Goal: Communication & Community: Answer question/provide support

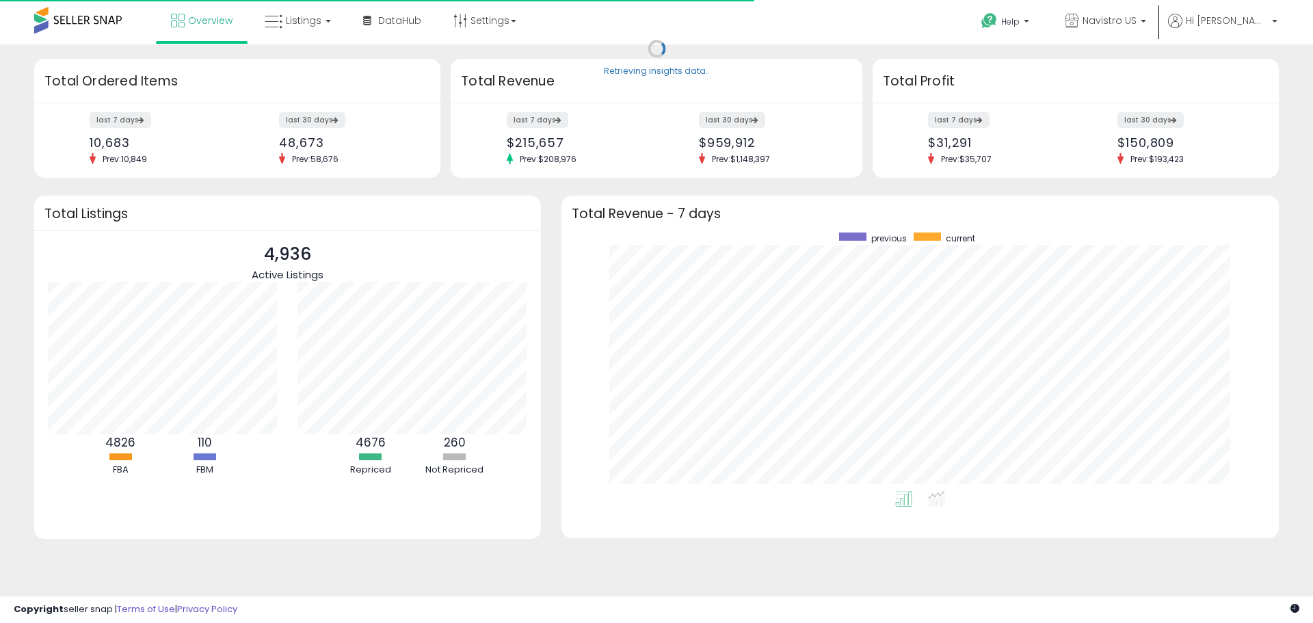
scroll to position [259, 690]
click at [1033, 21] on p "Help" at bounding box center [1007, 23] width 52 height 15
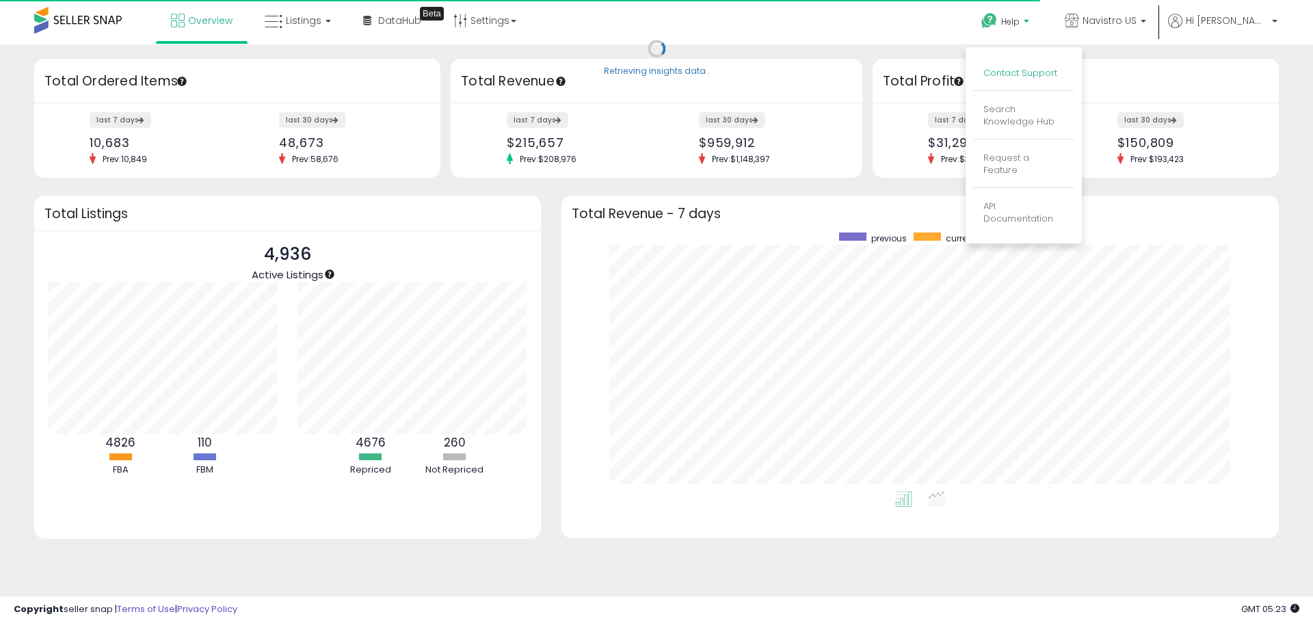
click at [1057, 69] on link "Contact Support" at bounding box center [1021, 72] width 74 height 13
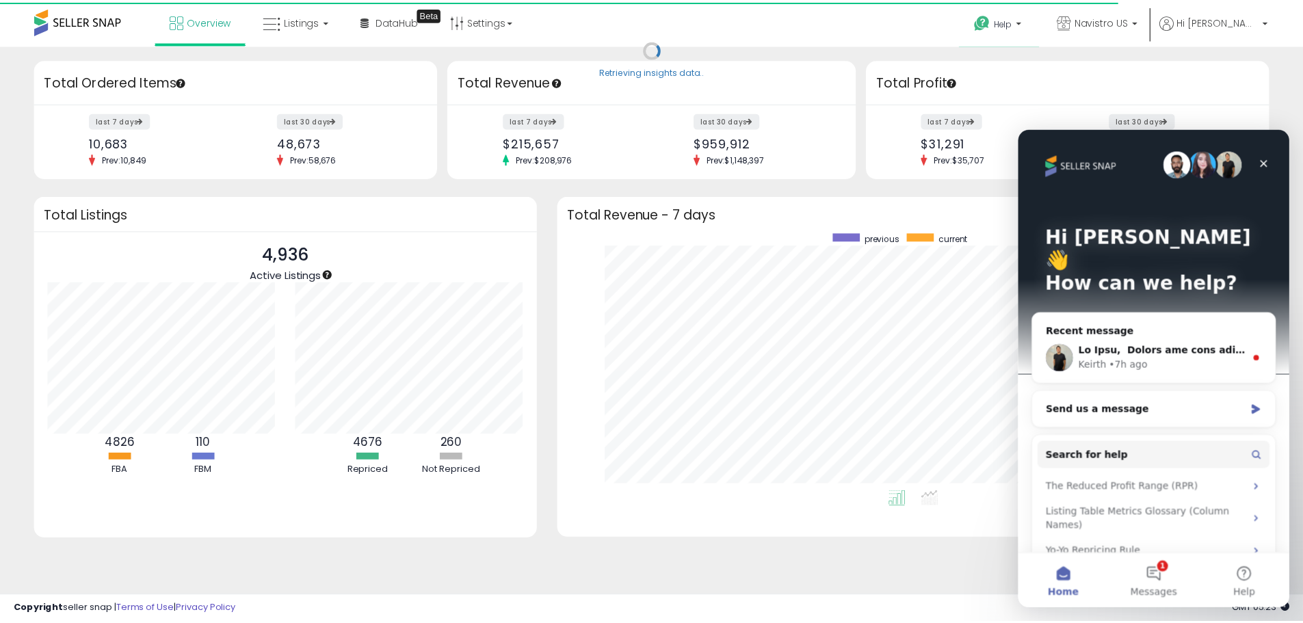
scroll to position [683739, 683313]
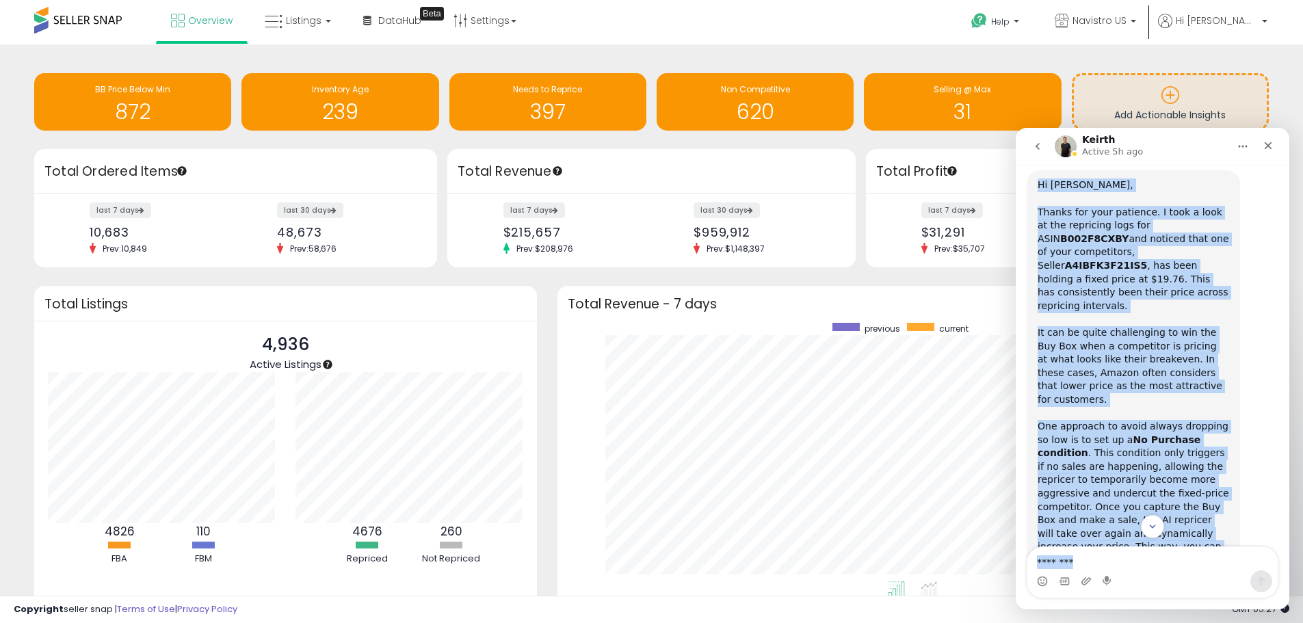
scroll to position [742, 0]
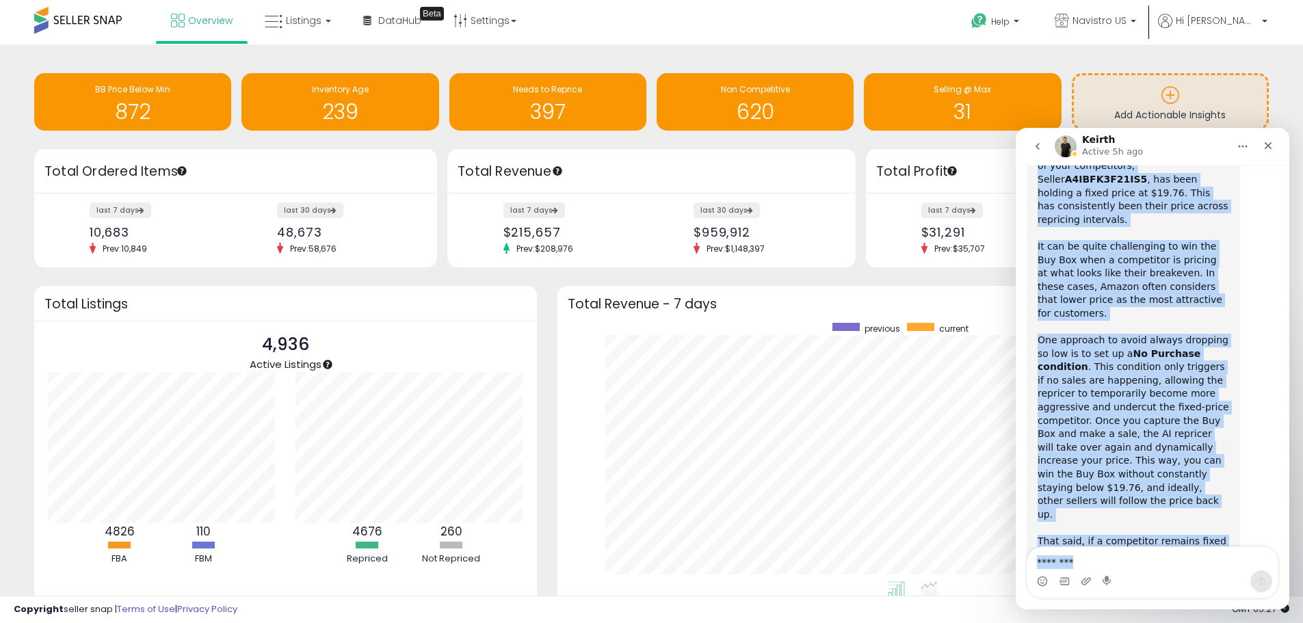
drag, startPoint x: 1034, startPoint y: 247, endPoint x: 1148, endPoint y: 521, distance: 296.9
click at [1148, 521] on div "Hi [PERSON_NAME], ​ Thanks for your patience. I took a look at the repricing lo…" at bounding box center [1153, 388] width 252 height 609
copy div "Lo Ipsu, ​ Dolors ame cons adipisci. E sedd e temp in utl etdolorem aliq eni AD…"
click at [1176, 334] on div "One approach to avoid always dropping so low is to set up a No Purchase conditi…" at bounding box center [1134, 434] width 192 height 201
drag, startPoint x: 1031, startPoint y: 248, endPoint x: 1150, endPoint y: 509, distance: 286.8
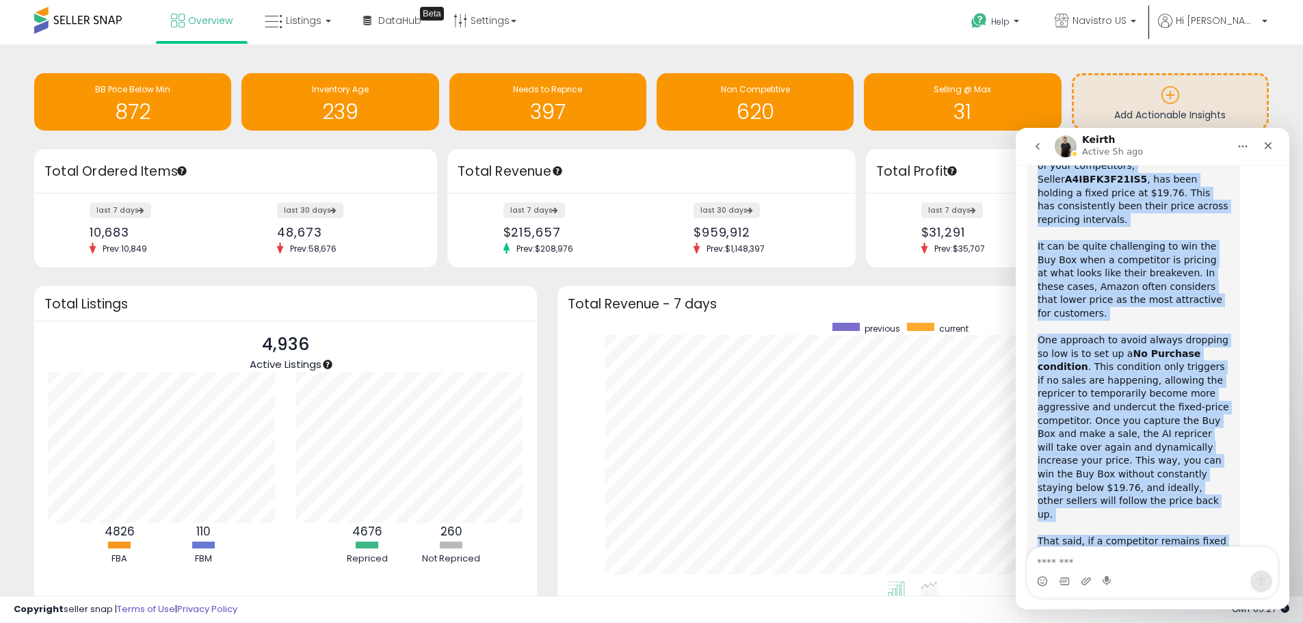
click at [1150, 509] on div "Hi [PERSON_NAME], ​ Thanks for your patience. I took a look at the repricing lo…" at bounding box center [1133, 373] width 213 height 579
copy div "Lo Ipsu, ​ Dolors ame cons adipisci. E sedd e temp in utl etdolorem aliq eni AD…"
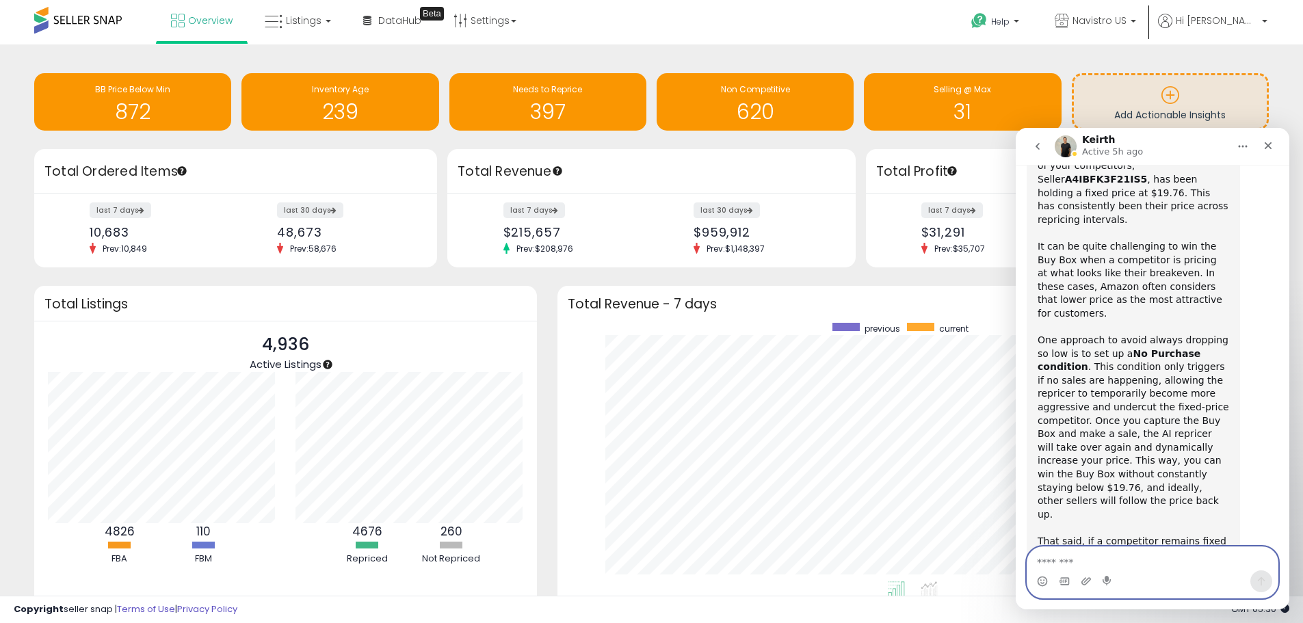
click at [1070, 557] on textarea "Message…" at bounding box center [1152, 558] width 250 height 23
paste textarea "**********"
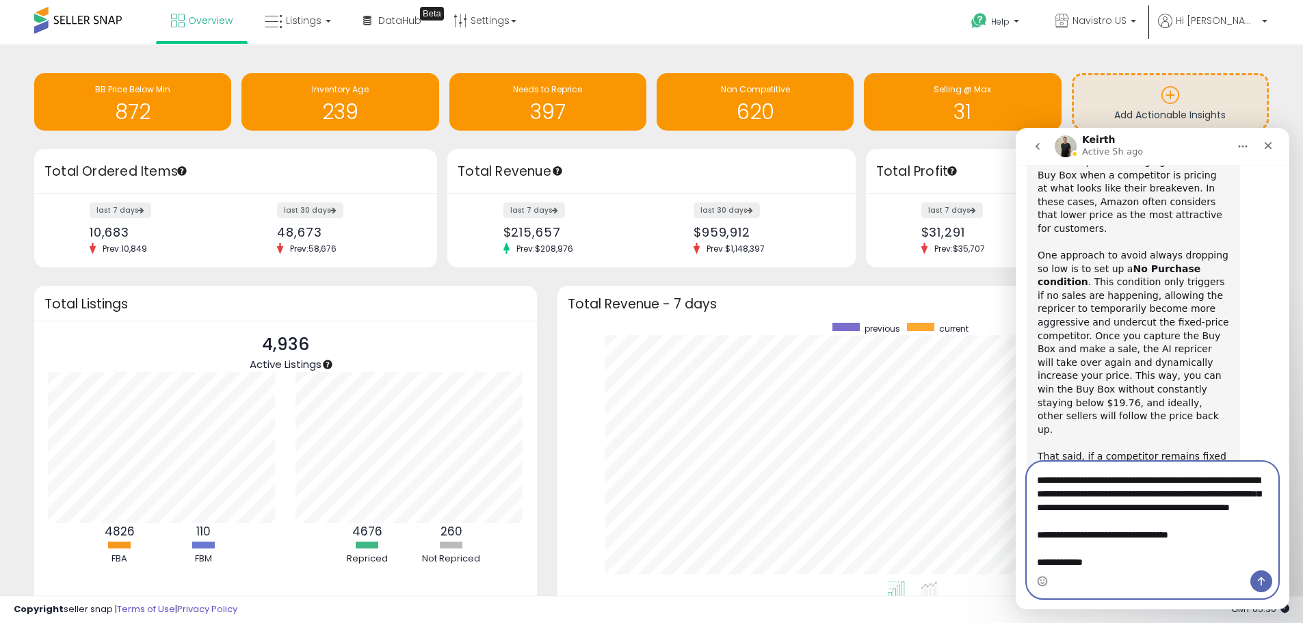
scroll to position [0, 0]
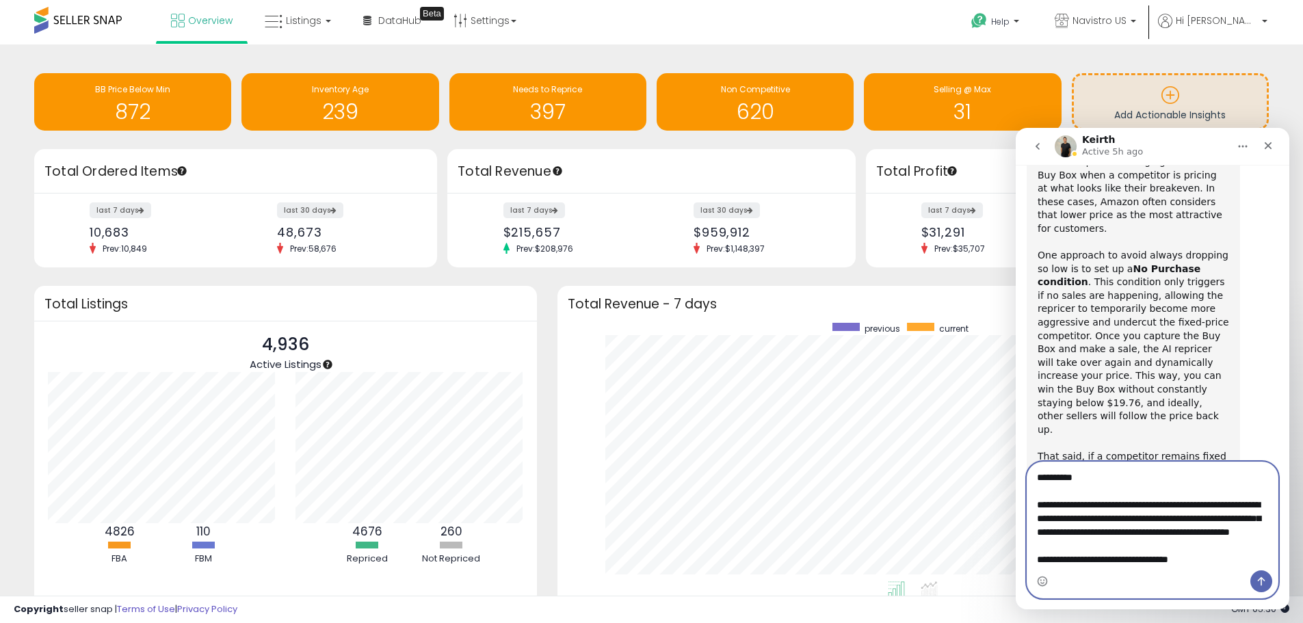
click at [1079, 475] on textarea "**********" at bounding box center [1152, 516] width 250 height 108
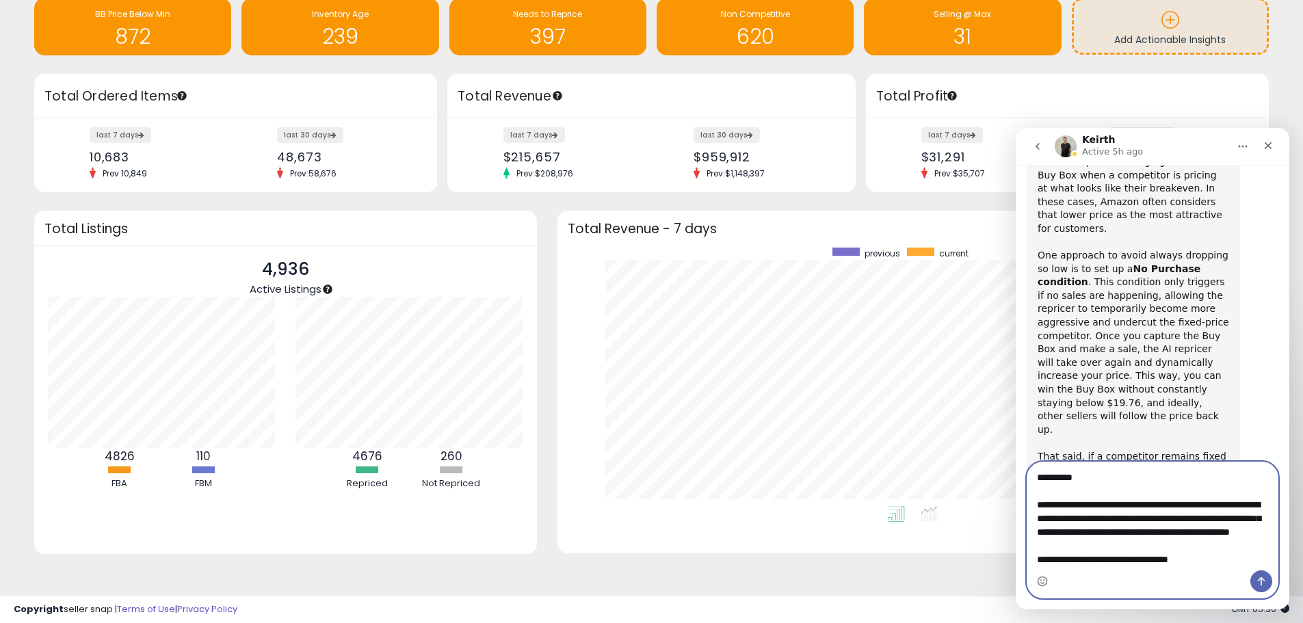
scroll to position [38, 0]
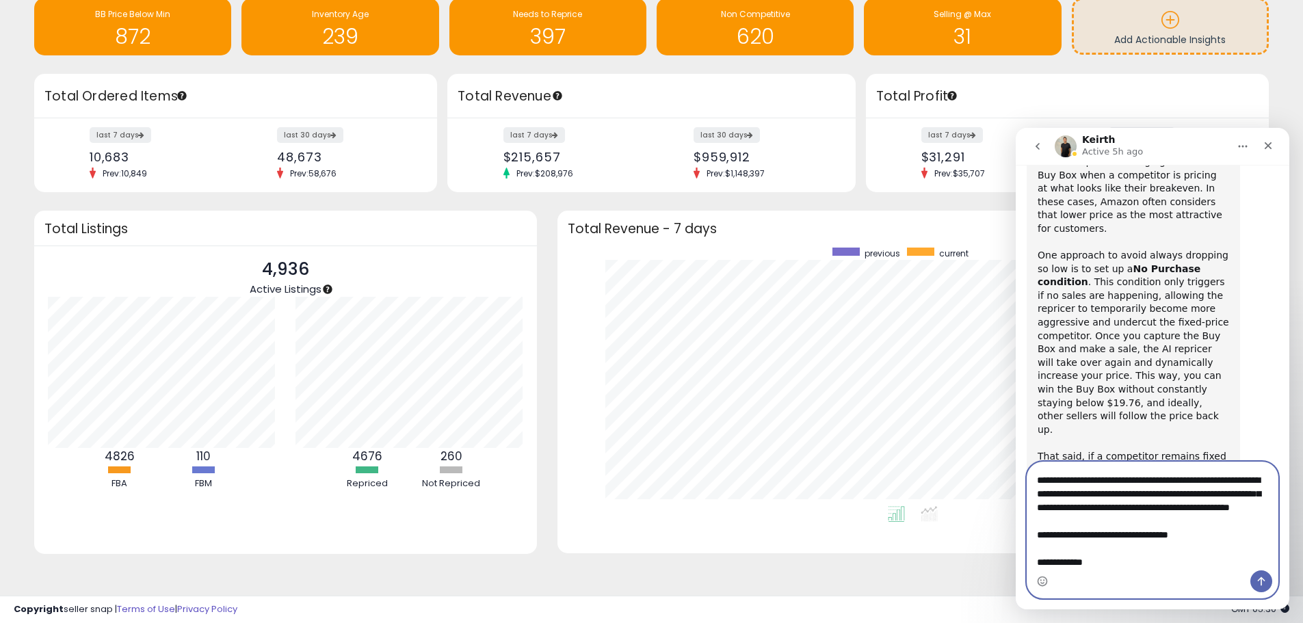
click at [1107, 569] on textarea "**********" at bounding box center [1152, 516] width 250 height 108
type textarea "**********"
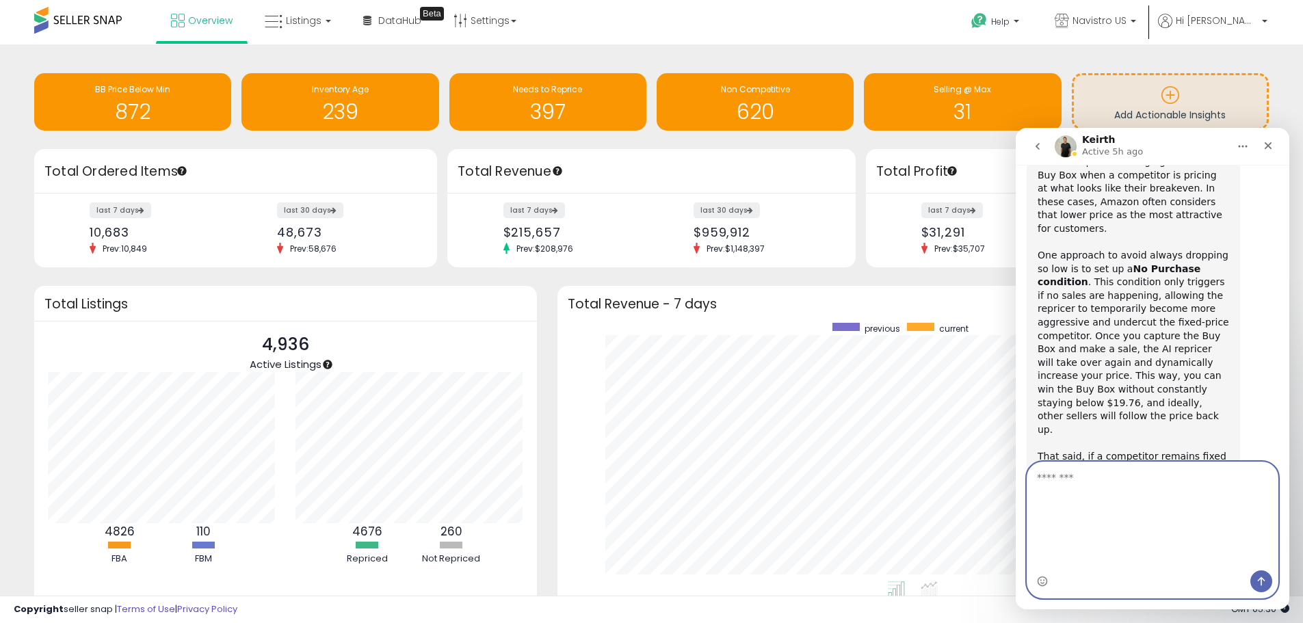
scroll to position [897, 0]
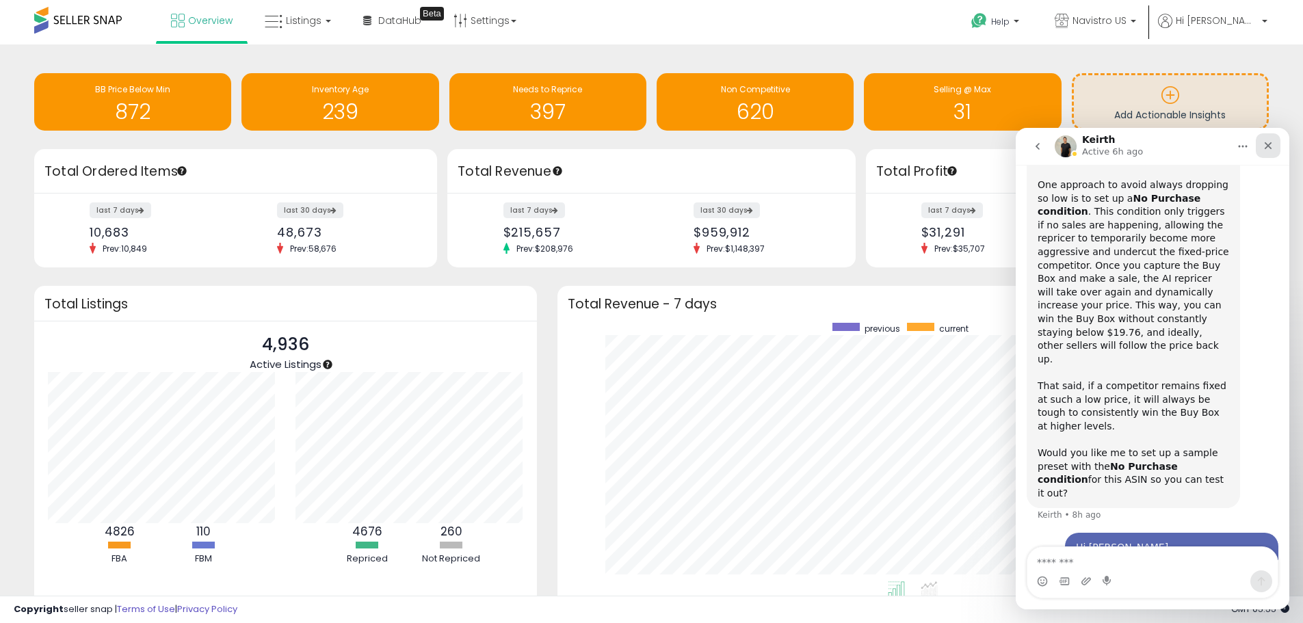
click at [1264, 142] on icon "Close" at bounding box center [1268, 145] width 11 height 11
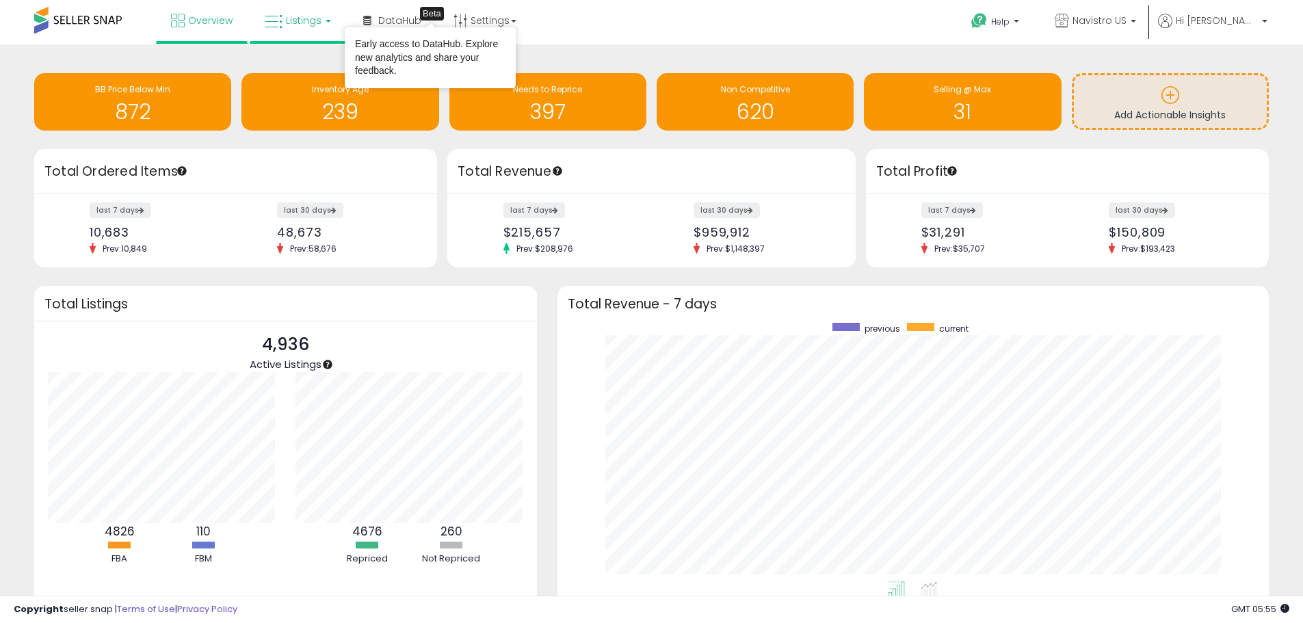
click at [299, 19] on span "Listings" at bounding box center [304, 21] width 36 height 14
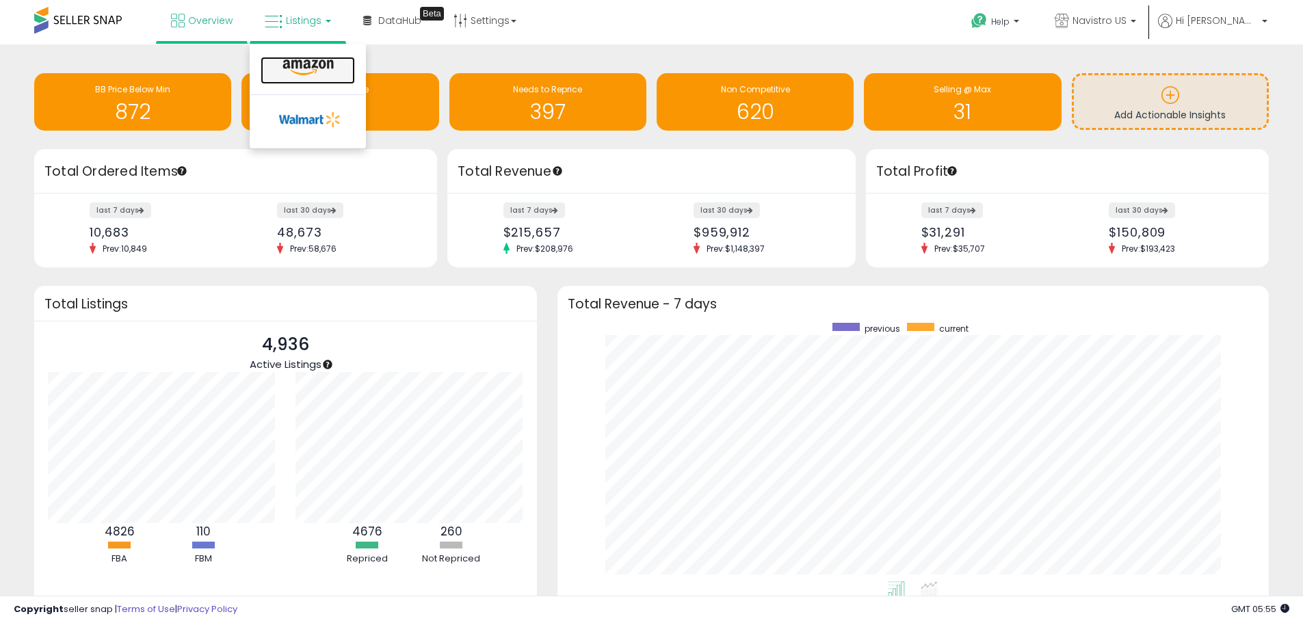
click at [300, 63] on icon at bounding box center [308, 68] width 60 height 18
